Goal: Book appointment/travel/reservation

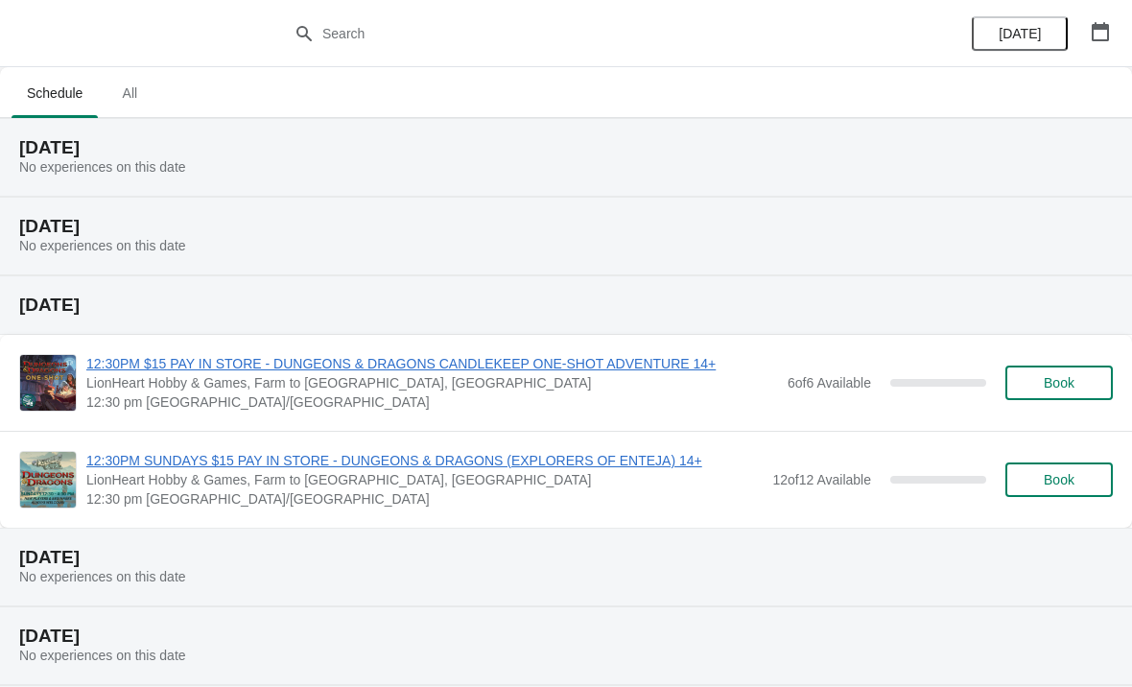
click at [1055, 371] on button "Book" at bounding box center [1058, 382] width 107 height 35
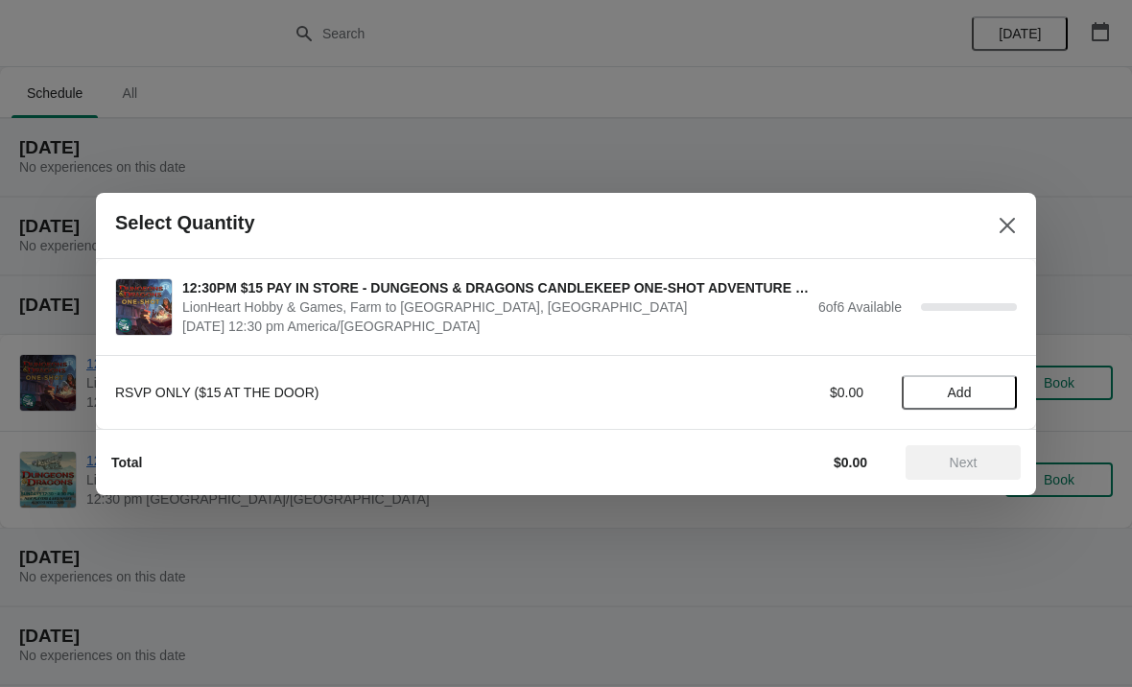
click at [954, 393] on span "Add" at bounding box center [960, 392] width 24 height 15
click at [987, 383] on icon at bounding box center [992, 392] width 20 height 20
click at [954, 462] on span "Next" at bounding box center [964, 462] width 28 height 15
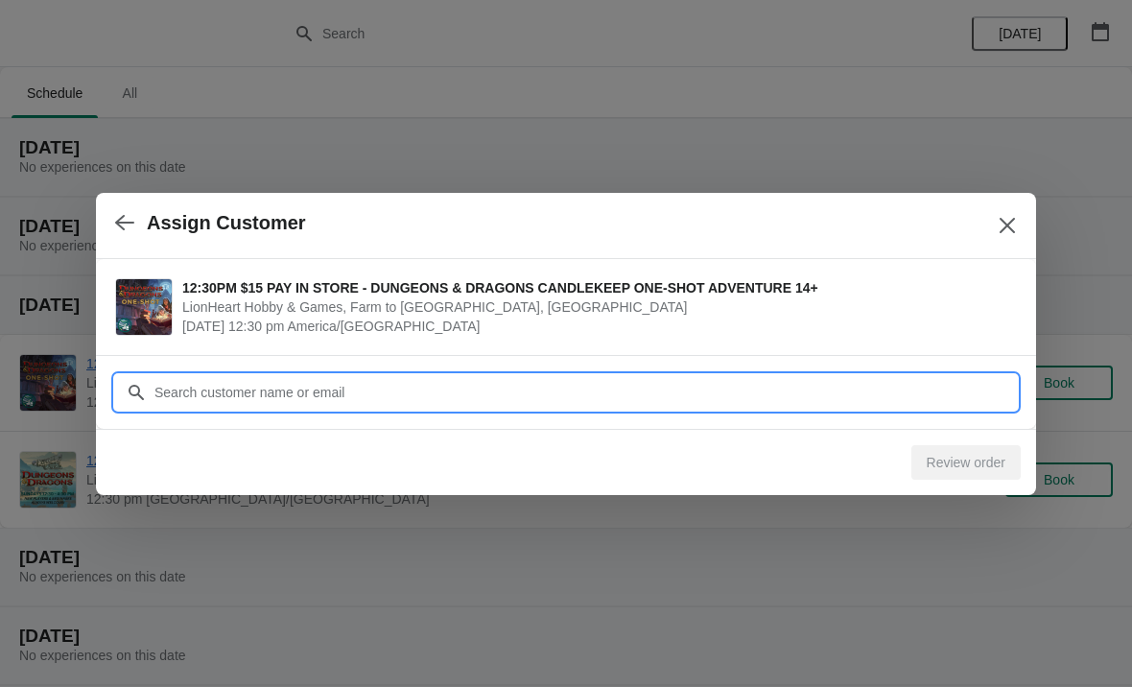
click at [334, 402] on input "Customer" at bounding box center [584, 392] width 863 height 35
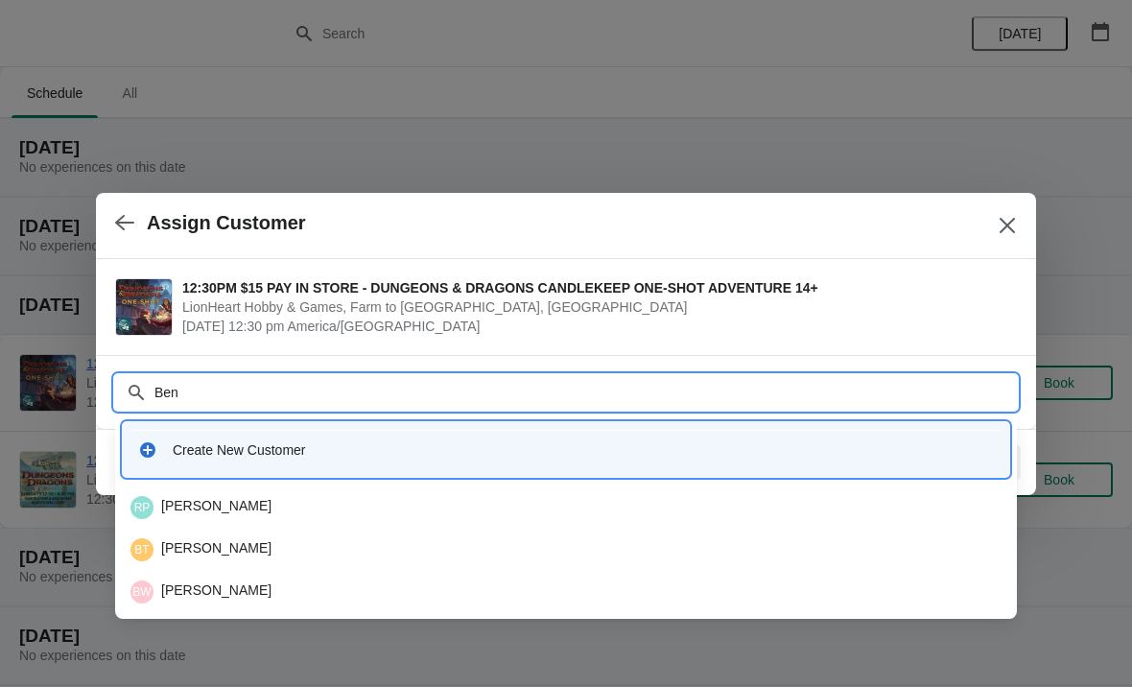
type input "[PERSON_NAME]"
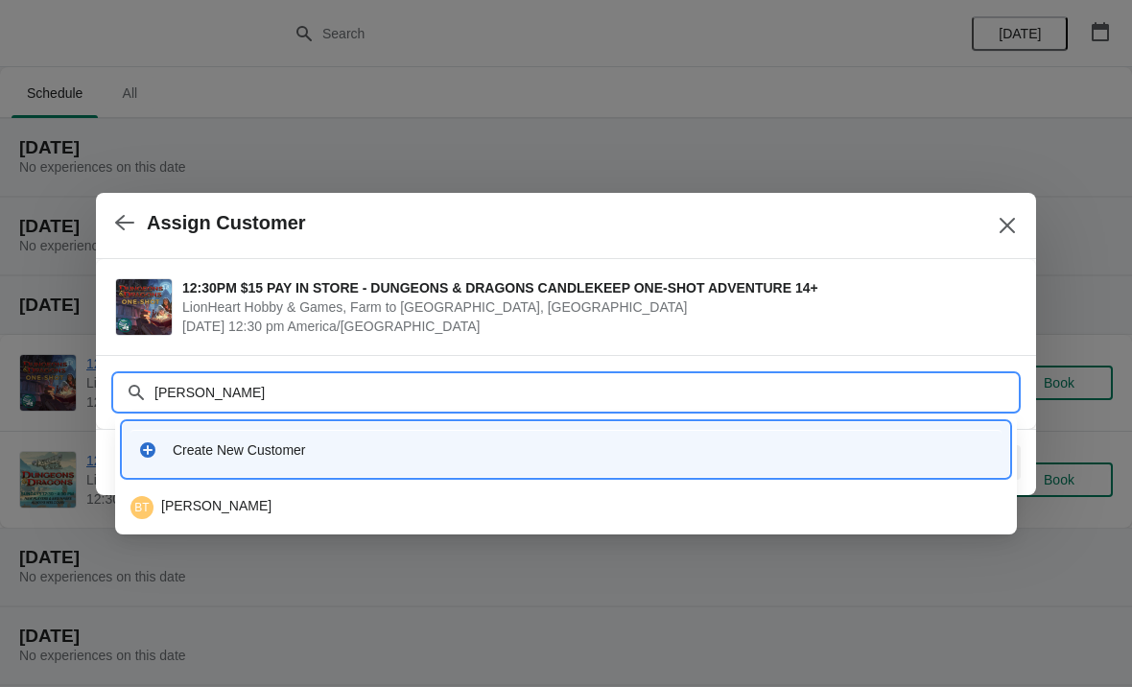
click at [237, 498] on div "BT [PERSON_NAME]" at bounding box center [565, 507] width 871 height 23
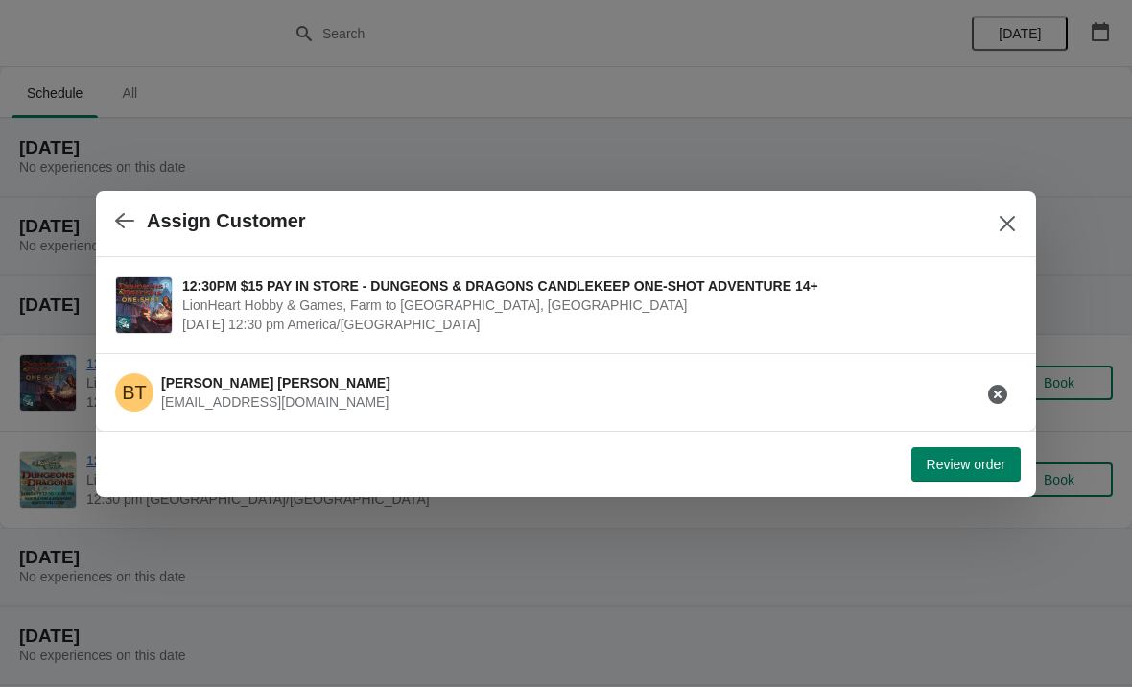
click at [933, 469] on span "Review order" at bounding box center [966, 464] width 79 height 15
